Goal: Ask a question

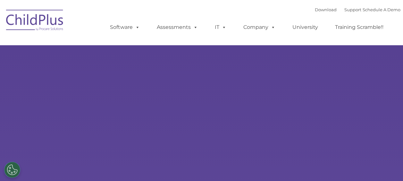
select select "MEDIUM"
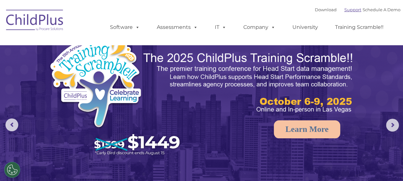
click at [344, 11] on link "Support" at bounding box center [352, 9] width 17 height 5
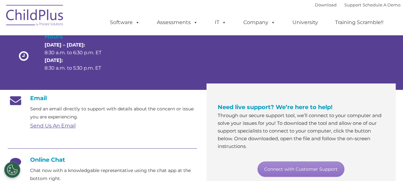
scroll to position [75, 0]
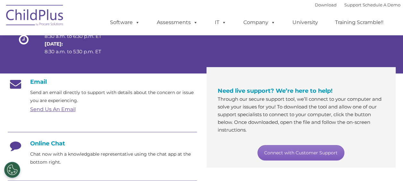
click at [282, 150] on link "Connect with Customer Support" at bounding box center [300, 152] width 87 height 15
